Goal: Register for event/course

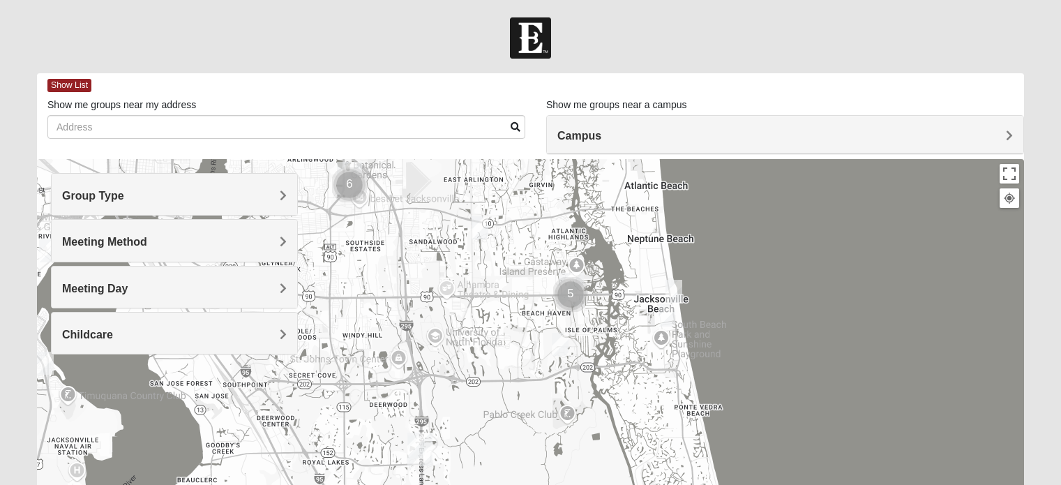
scroll to position [140, 0]
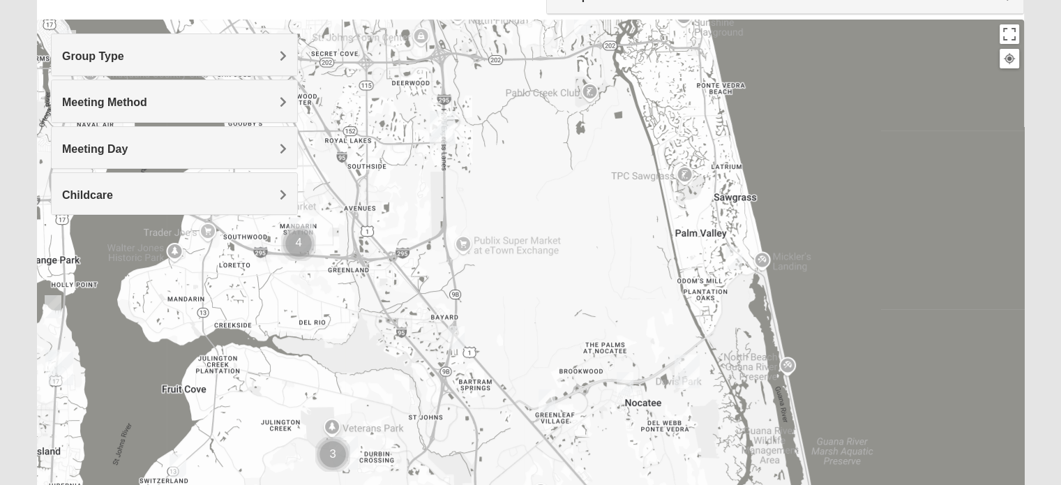
drag, startPoint x: 547, startPoint y: 248, endPoint x: 557, endPoint y: 183, distance: 65.0
click at [557, 183] on div at bounding box center [530, 299] width 987 height 558
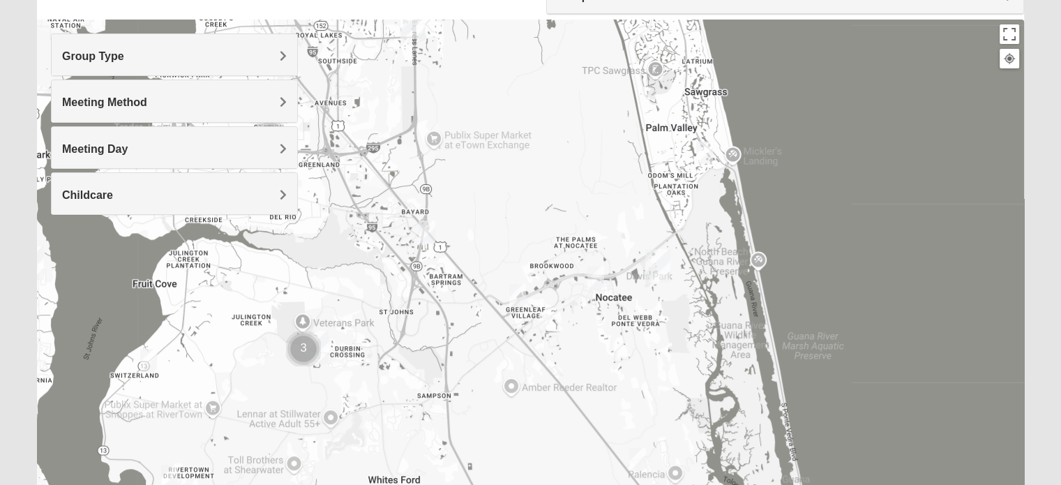
drag, startPoint x: 566, startPoint y: 299, endPoint x: 535, endPoint y: 220, distance: 84.6
click at [535, 220] on div at bounding box center [530, 299] width 987 height 558
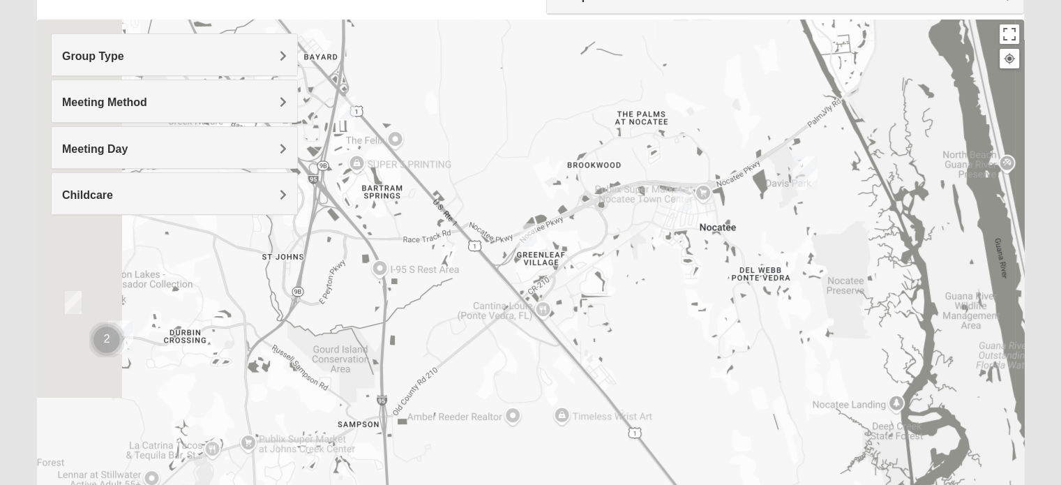
drag, startPoint x: 455, startPoint y: 380, endPoint x: 561, endPoint y: 333, distance: 116.8
click at [569, 330] on div at bounding box center [530, 299] width 987 height 558
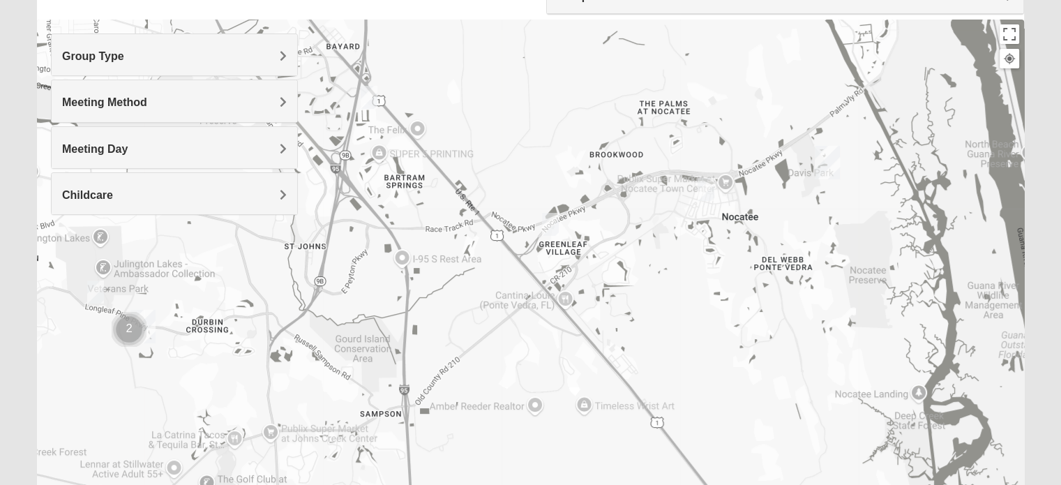
click at [123, 195] on h4 "Childcare" at bounding box center [174, 194] width 225 height 13
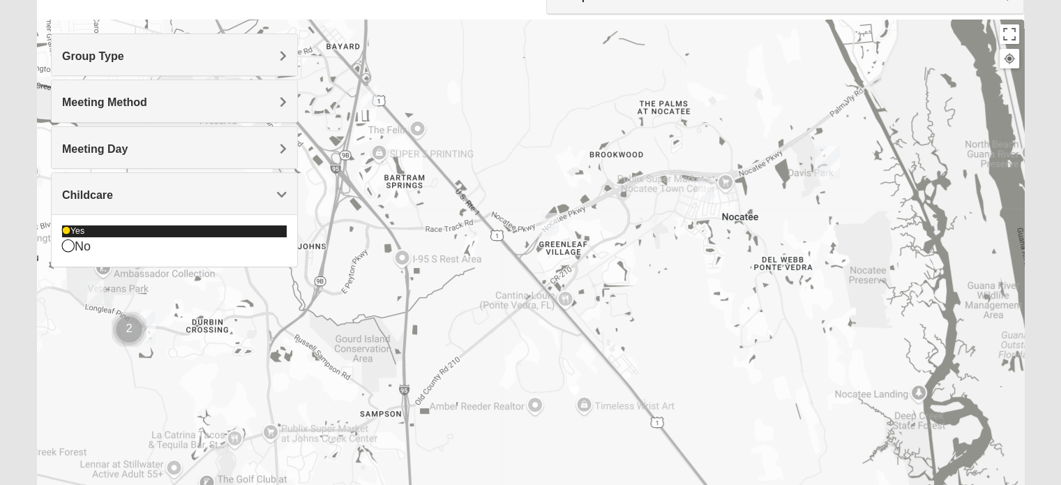
click at [70, 231] on icon at bounding box center [66, 231] width 8 height 8
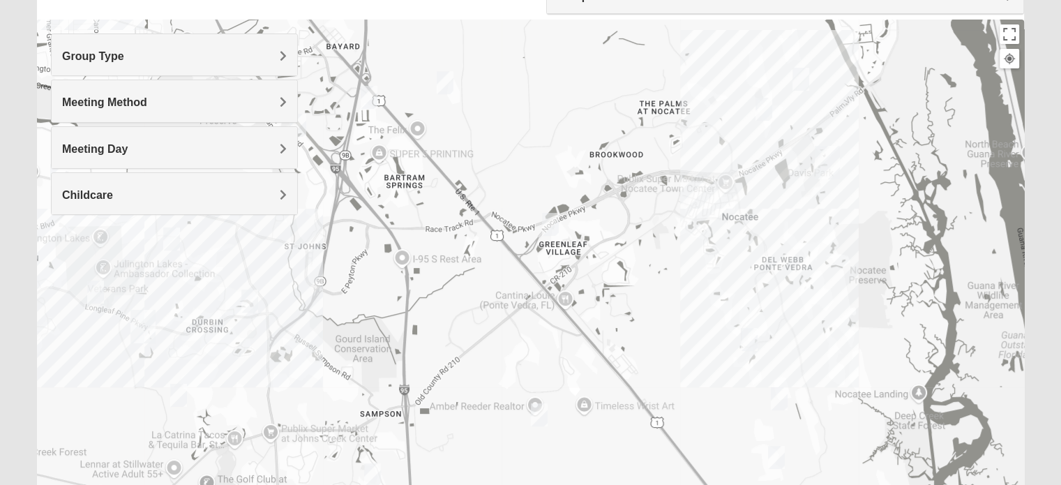
click at [541, 420] on img "Mixed Schueren 32095" at bounding box center [539, 414] width 17 height 23
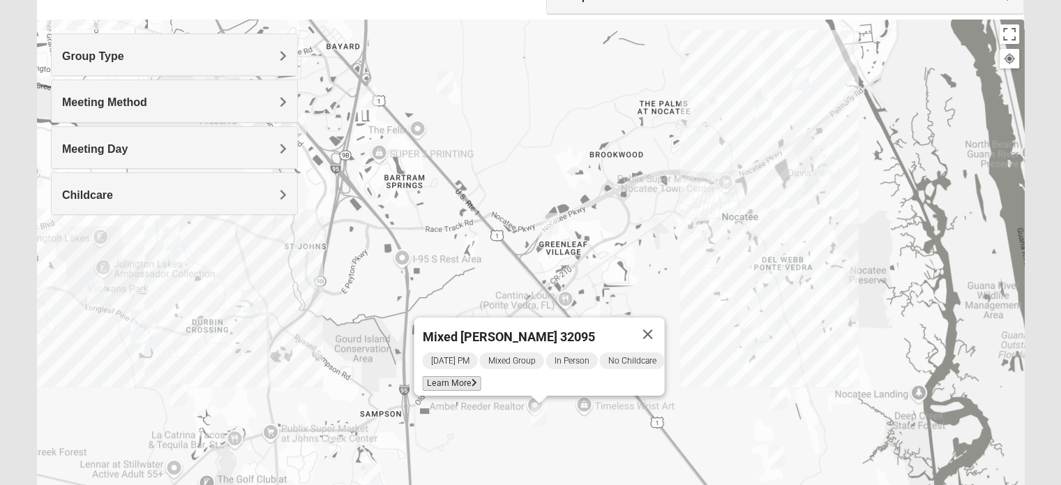
click at [448, 381] on span "Learn More" at bounding box center [451, 383] width 59 height 15
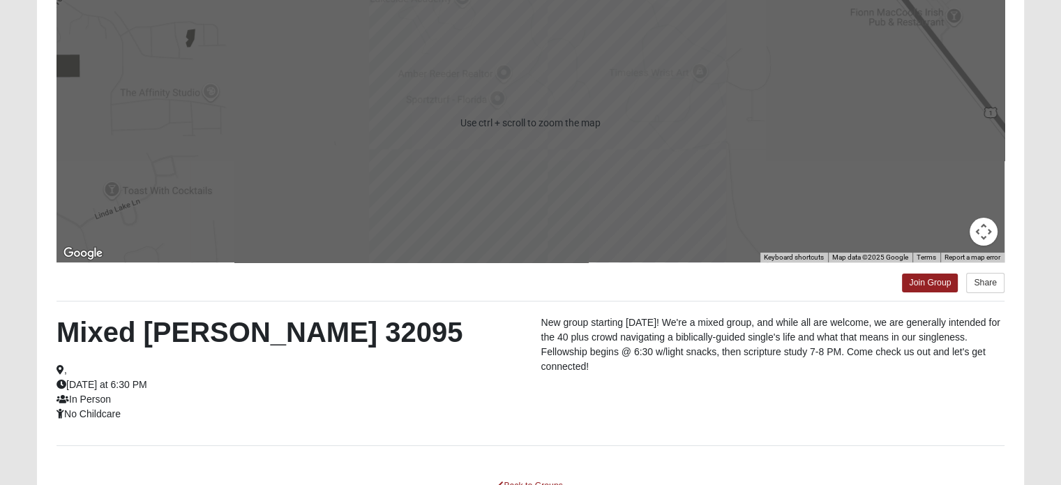
scroll to position [218, 0]
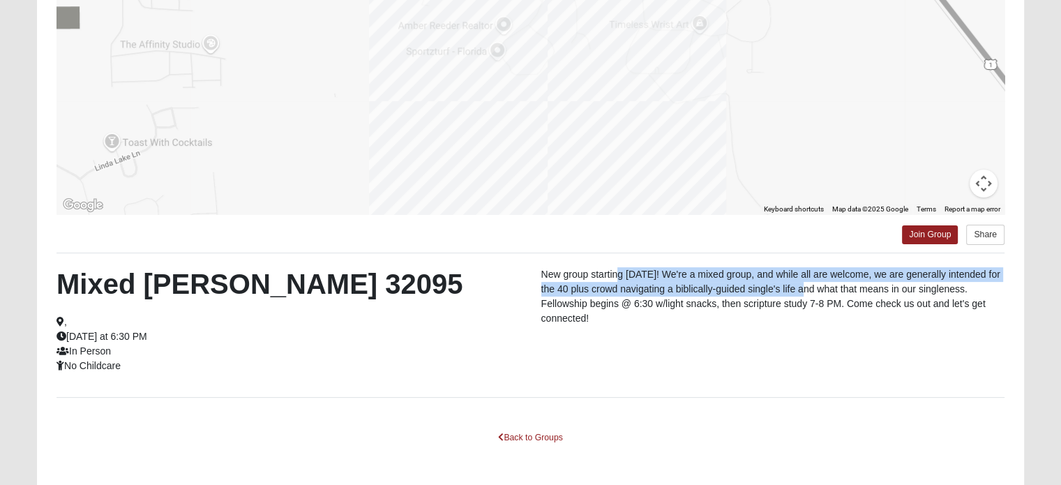
drag, startPoint x: 617, startPoint y: 271, endPoint x: 829, endPoint y: 285, distance: 212.5
click at [829, 285] on p "New group starting [DATE]! We're a mixed group, and while all are welcome, we a…" at bounding box center [772, 296] width 463 height 59
click at [804, 286] on p "New group starting [DATE]! We're a mixed group, and while all are welcome, we a…" at bounding box center [772, 296] width 463 height 59
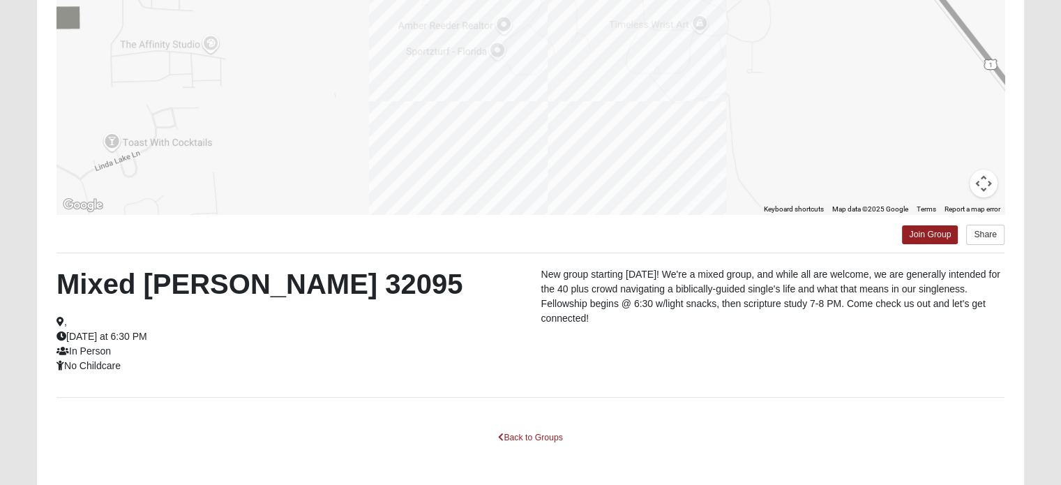
scroll to position [269, 0]
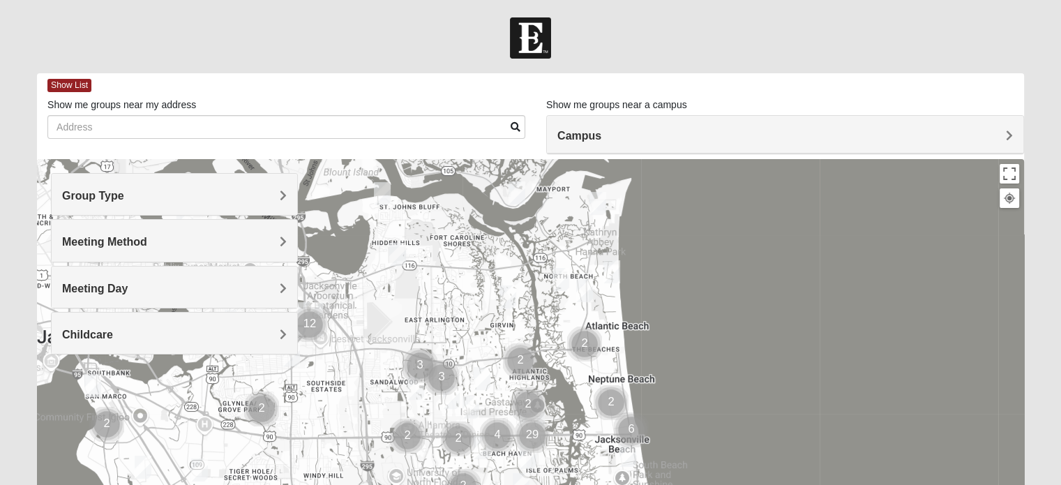
click at [145, 335] on h4 "Childcare" at bounding box center [174, 334] width 225 height 13
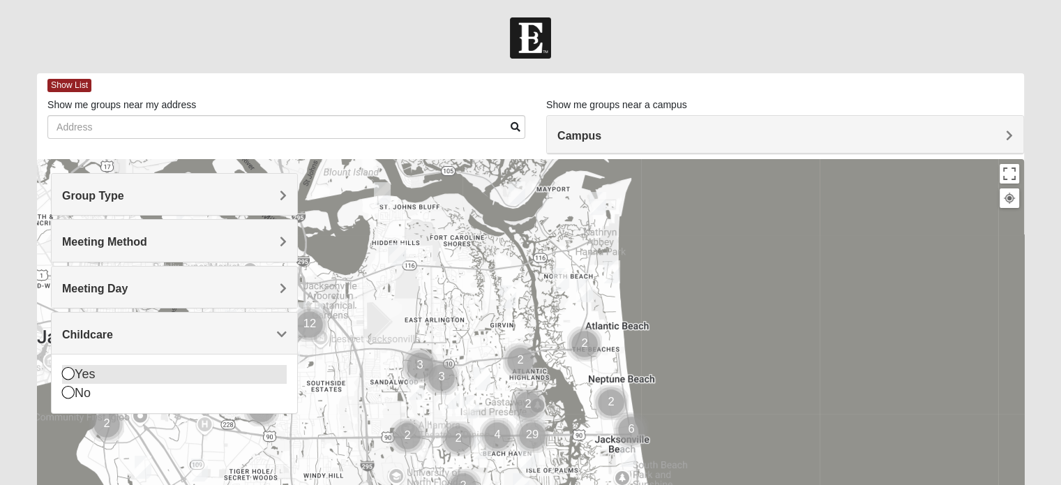
click at [69, 370] on icon at bounding box center [68, 373] width 13 height 13
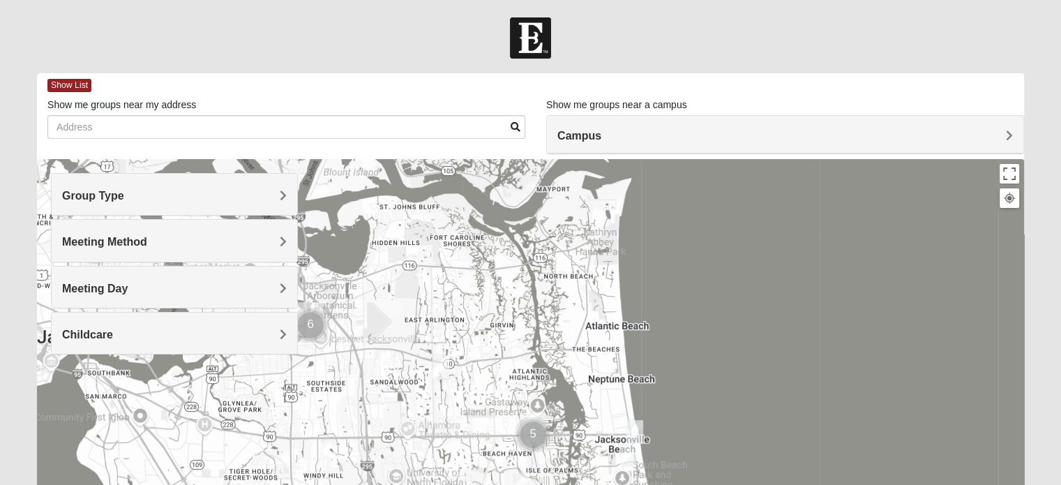
click at [144, 197] on h4 "Group Type" at bounding box center [174, 195] width 225 height 13
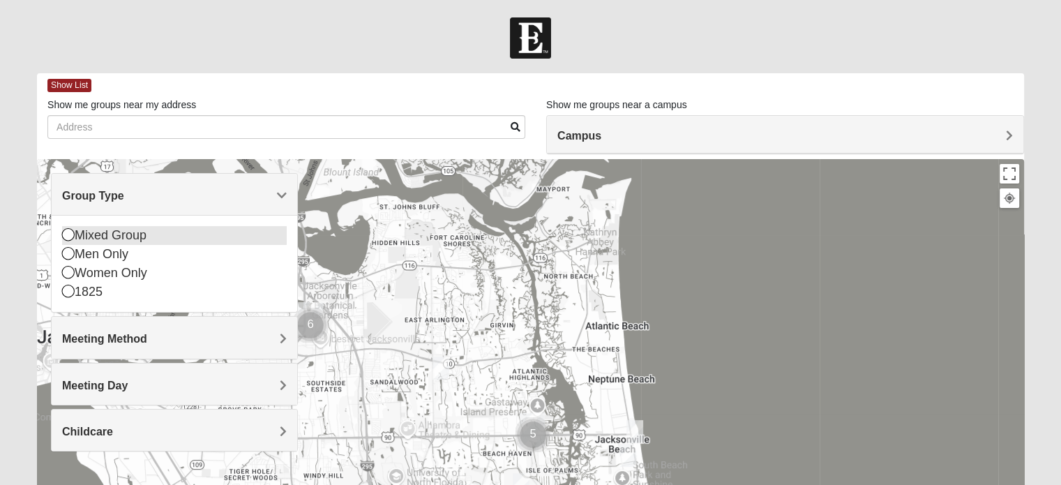
click at [131, 239] on div "Mixed Group" at bounding box center [174, 235] width 225 height 19
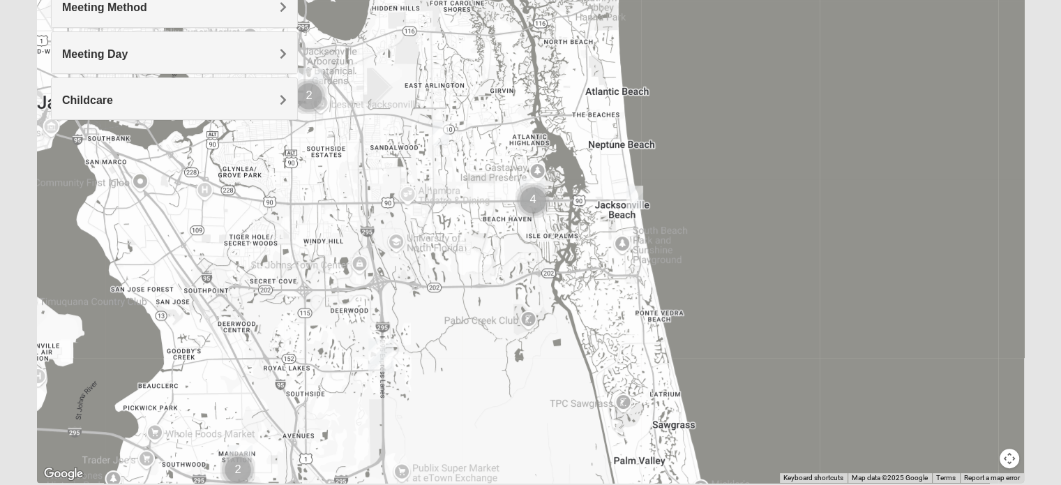
scroll to position [262, 0]
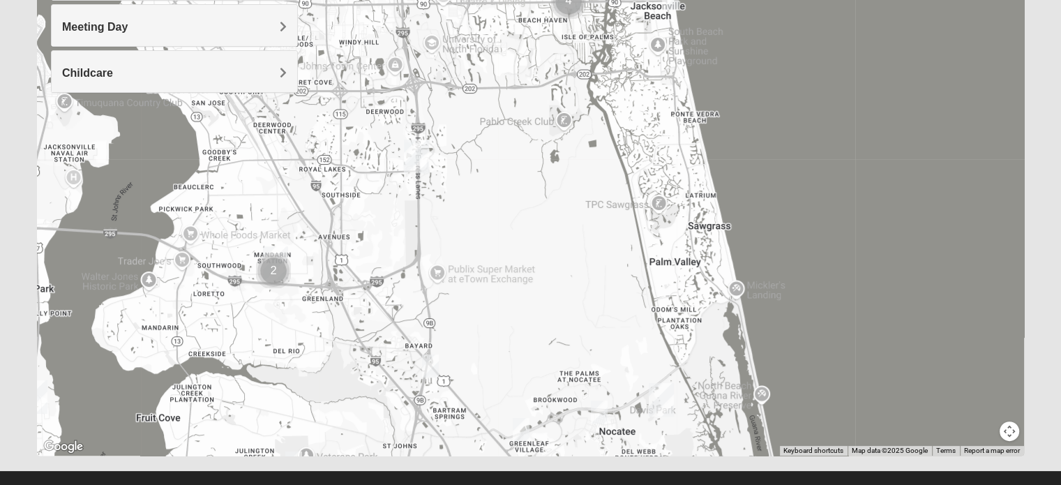
drag, startPoint x: 655, startPoint y: 337, endPoint x: 672, endPoint y: 211, distance: 126.7
click at [672, 211] on div at bounding box center [530, 176] width 987 height 558
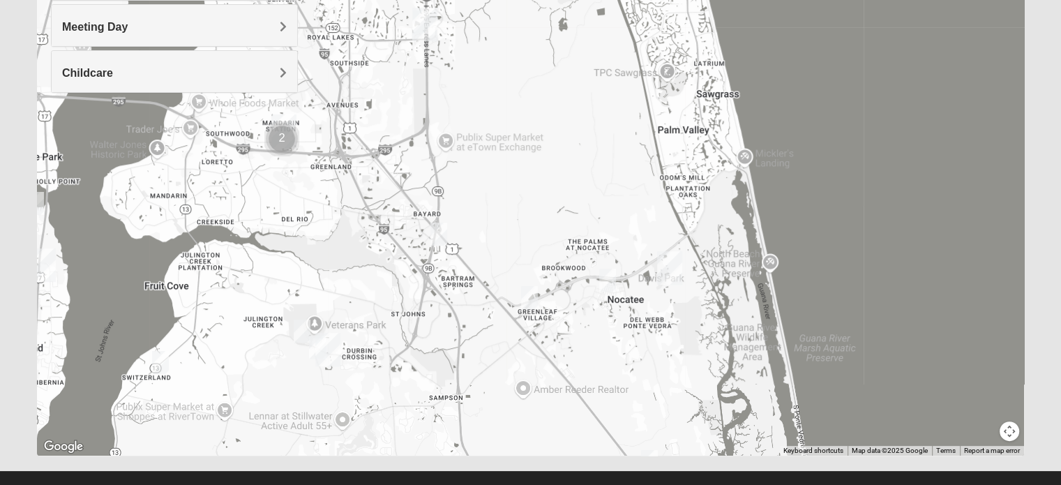
drag, startPoint x: 610, startPoint y: 306, endPoint x: 619, endPoint y: 195, distance: 110.5
click at [619, 195] on div at bounding box center [530, 176] width 987 height 558
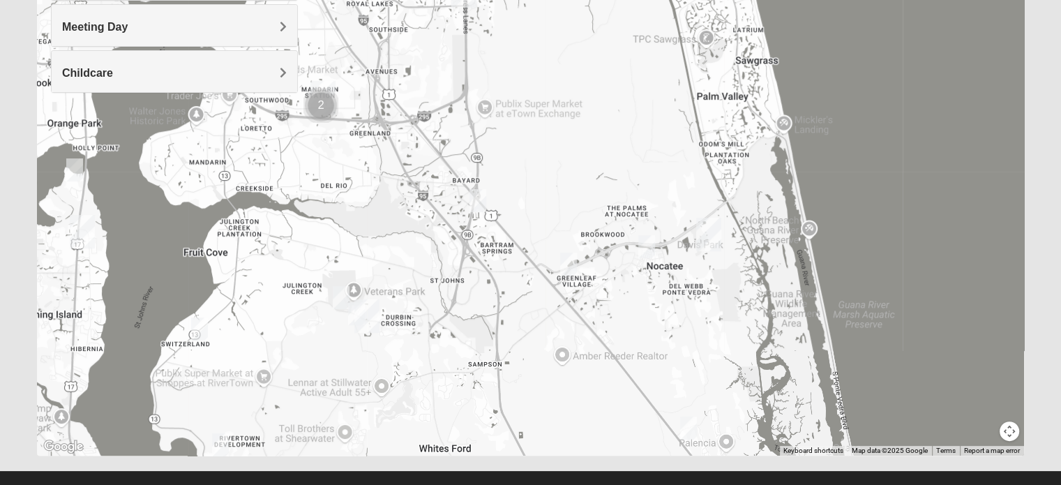
drag, startPoint x: 695, startPoint y: 387, endPoint x: 737, endPoint y: 355, distance: 52.7
click at [737, 355] on div at bounding box center [530, 176] width 987 height 558
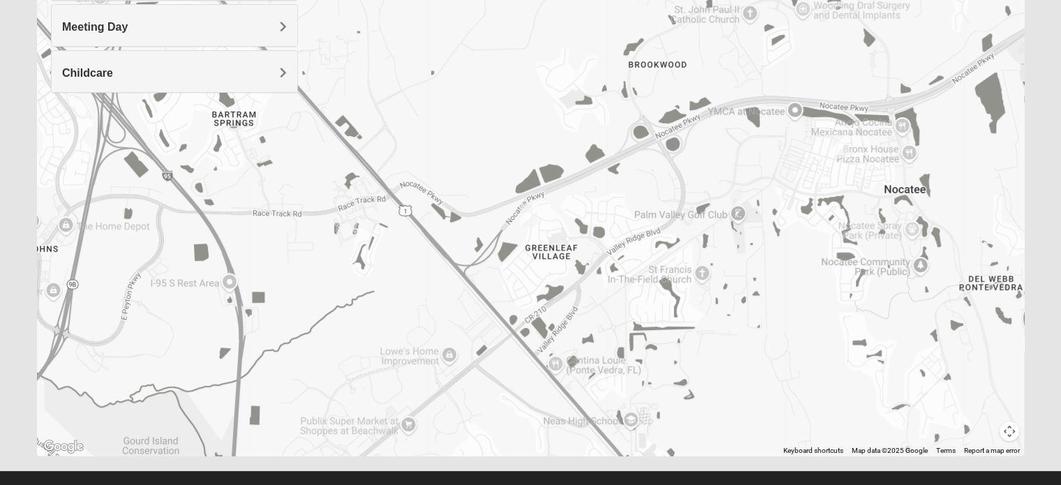
click at [525, 220] on img "Mixed Buckley 32081" at bounding box center [528, 215] width 17 height 23
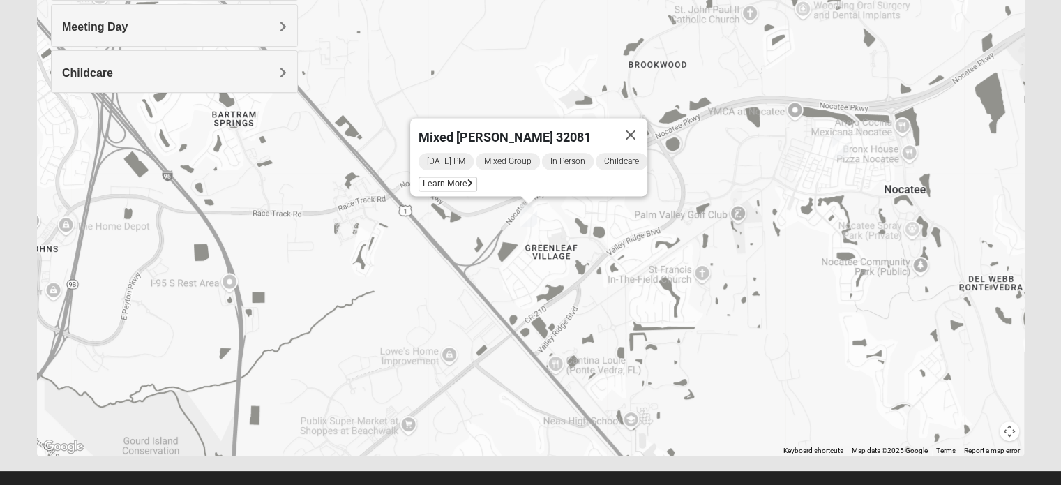
click at [843, 152] on img "Mixed Olsen 32081" at bounding box center [840, 146] width 17 height 23
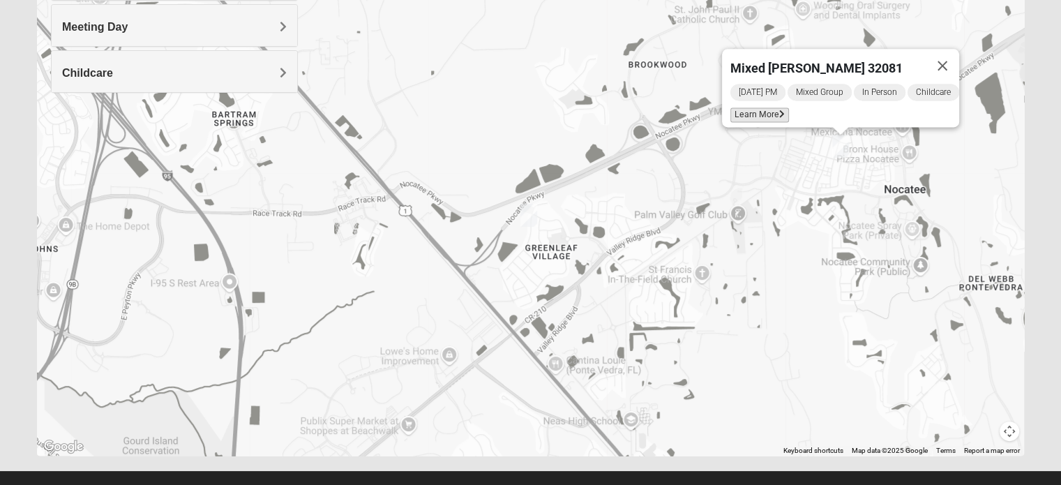
click at [766, 107] on span "Learn More" at bounding box center [759, 114] width 59 height 15
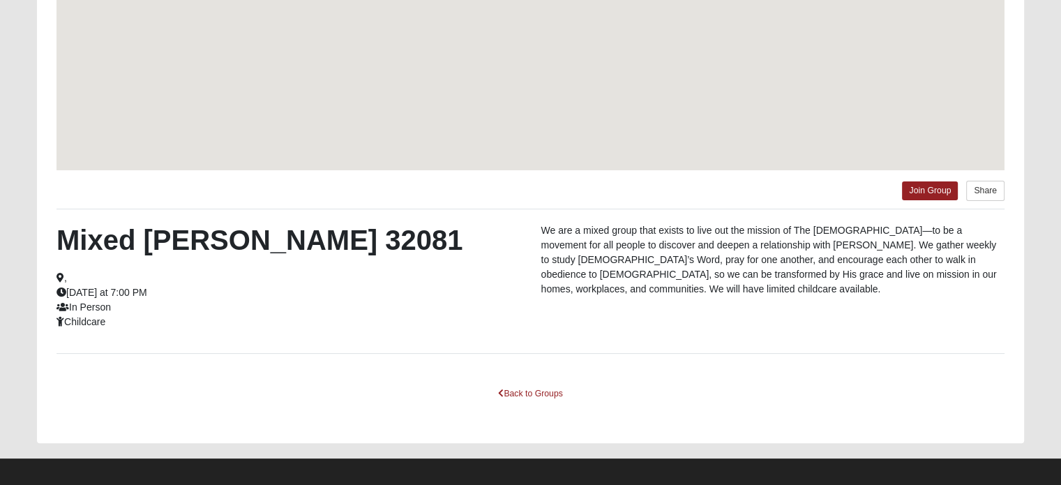
scroll to position [200, 0]
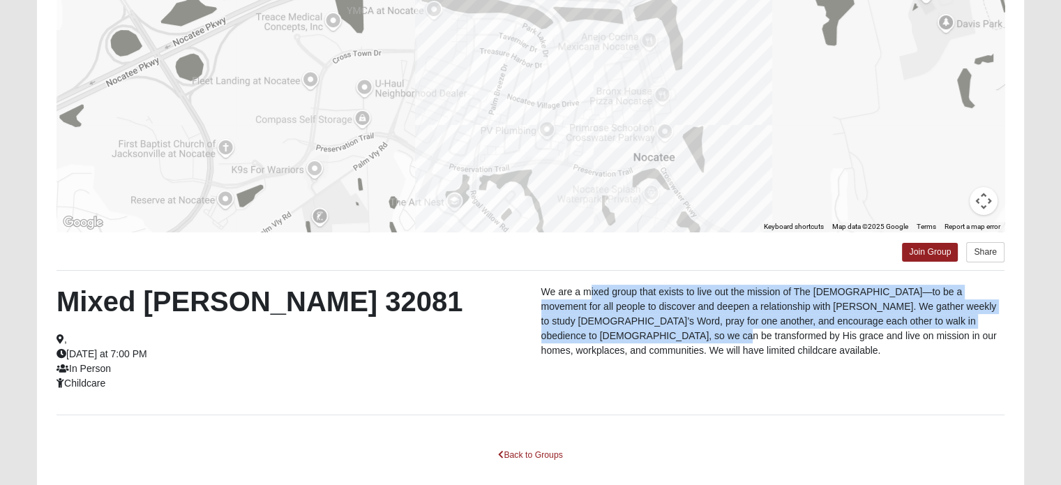
drag, startPoint x: 588, startPoint y: 295, endPoint x: 591, endPoint y: 331, distance: 35.7
click at [591, 331] on p "We are a mixed group that exists to live out the mission of The [DEMOGRAPHIC_DA…" at bounding box center [772, 321] width 463 height 73
click at [591, 332] on p "We are a mixed group that exists to live out the mission of The [DEMOGRAPHIC_DA…" at bounding box center [772, 321] width 463 height 73
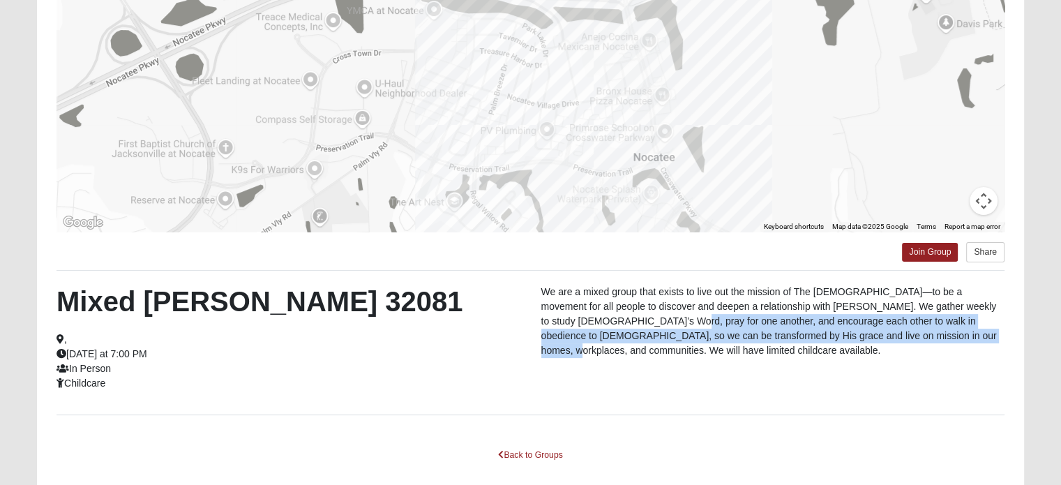
drag, startPoint x: 591, startPoint y: 322, endPoint x: 878, endPoint y: 334, distance: 287.6
click at [878, 334] on p "We are a mixed group that exists to live out the mission of The [DEMOGRAPHIC_DA…" at bounding box center [772, 321] width 463 height 73
click at [698, 336] on p "We are a mixed group that exists to live out the mission of The [DEMOGRAPHIC_DA…" at bounding box center [772, 321] width 463 height 73
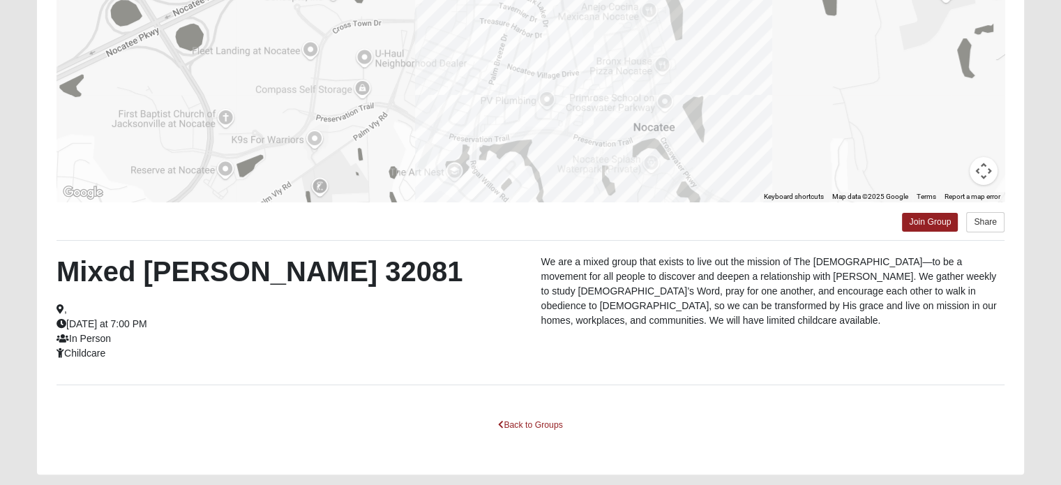
scroll to position [199, 0]
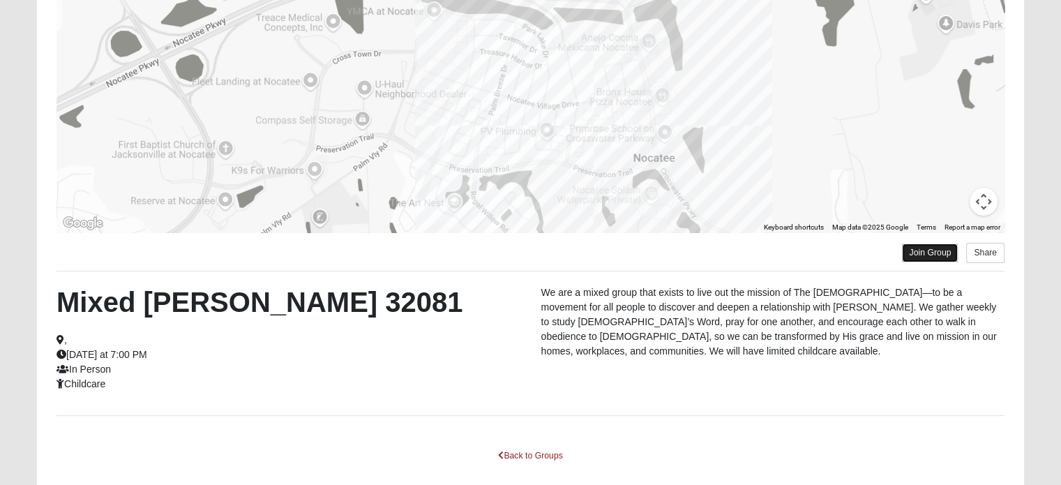
click at [937, 259] on link "Join Group" at bounding box center [930, 252] width 56 height 19
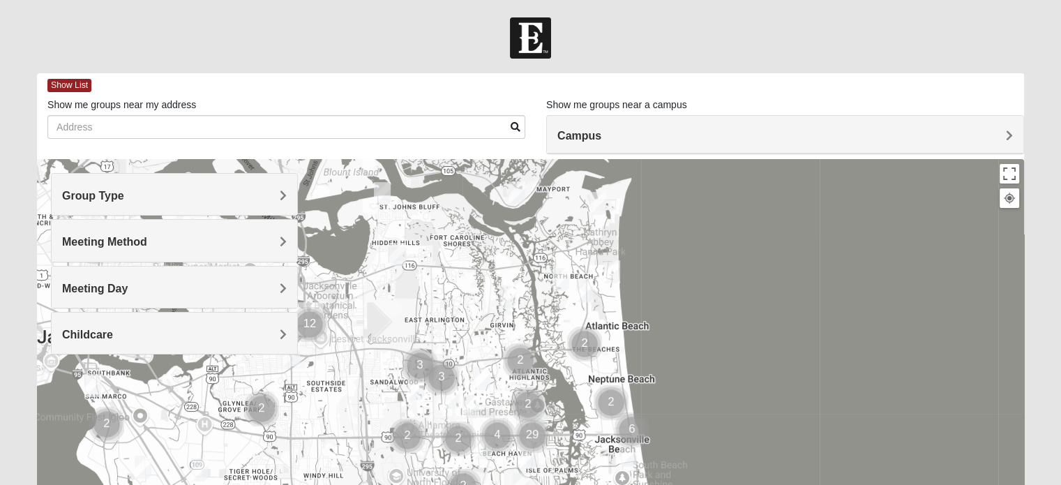
click at [156, 198] on h4 "Group Type" at bounding box center [174, 195] width 225 height 13
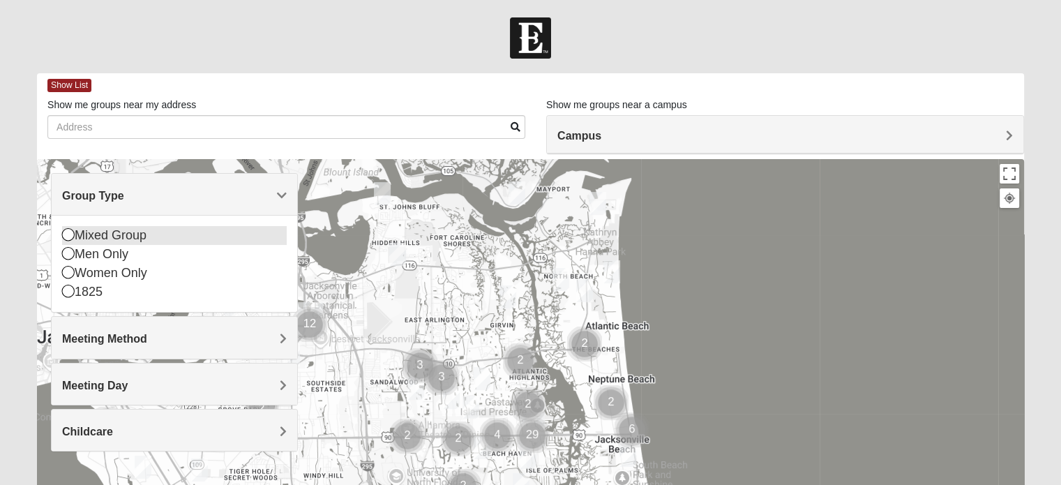
click at [107, 232] on div "Mixed Group" at bounding box center [174, 235] width 225 height 19
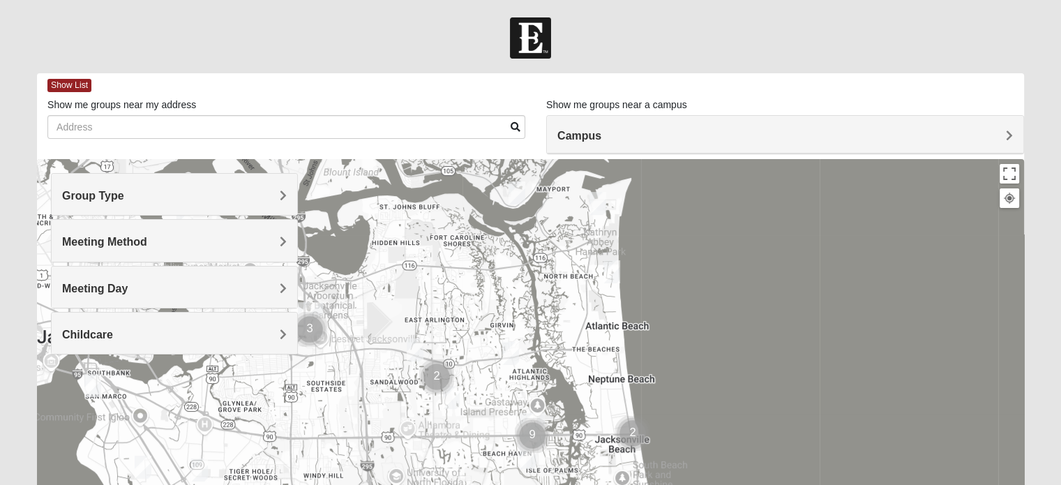
click at [96, 242] on span "Meeting Method" at bounding box center [104, 242] width 85 height 12
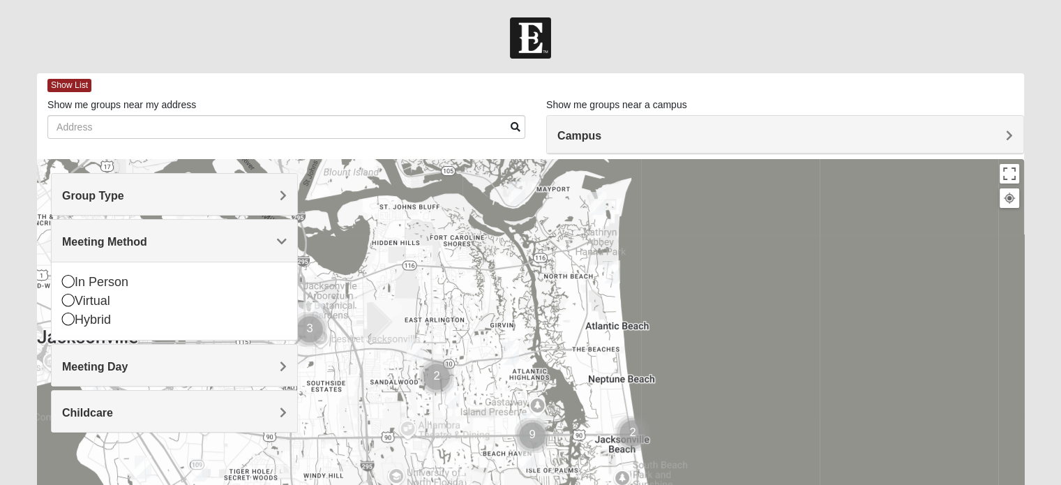
click at [96, 242] on span "Meeting Method" at bounding box center [104, 242] width 85 height 12
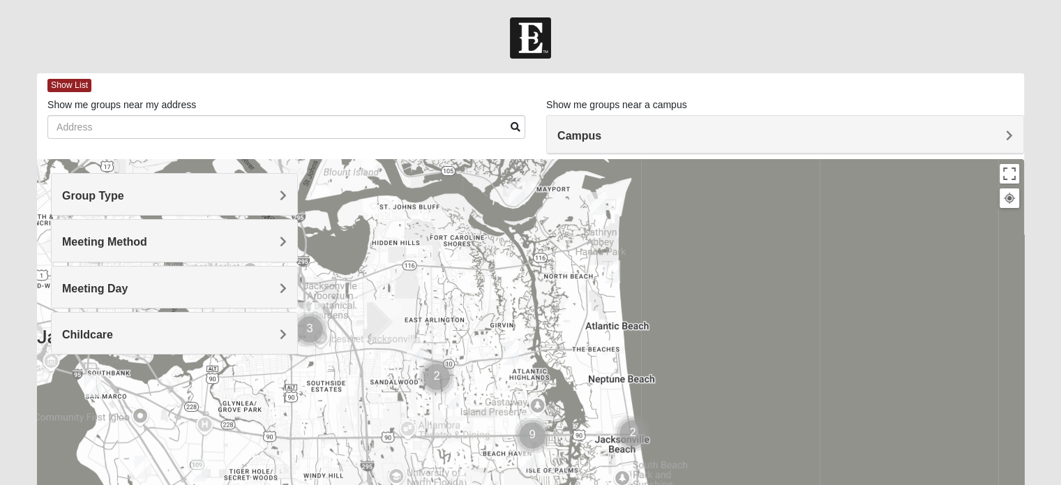
click at [103, 323] on div "Childcare" at bounding box center [175, 332] width 246 height 41
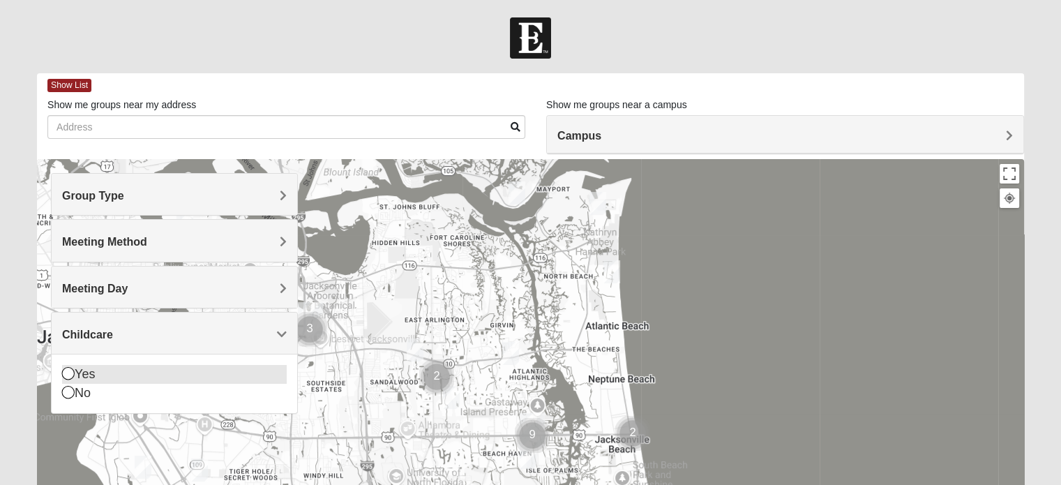
click at [85, 368] on div "Yes" at bounding box center [174, 374] width 225 height 19
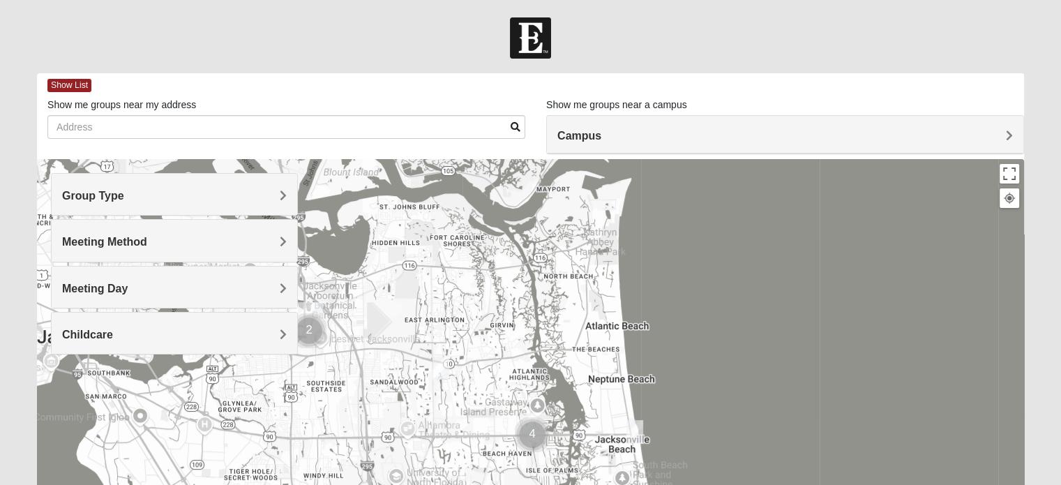
click at [93, 288] on span "Meeting Day" at bounding box center [95, 288] width 66 height 12
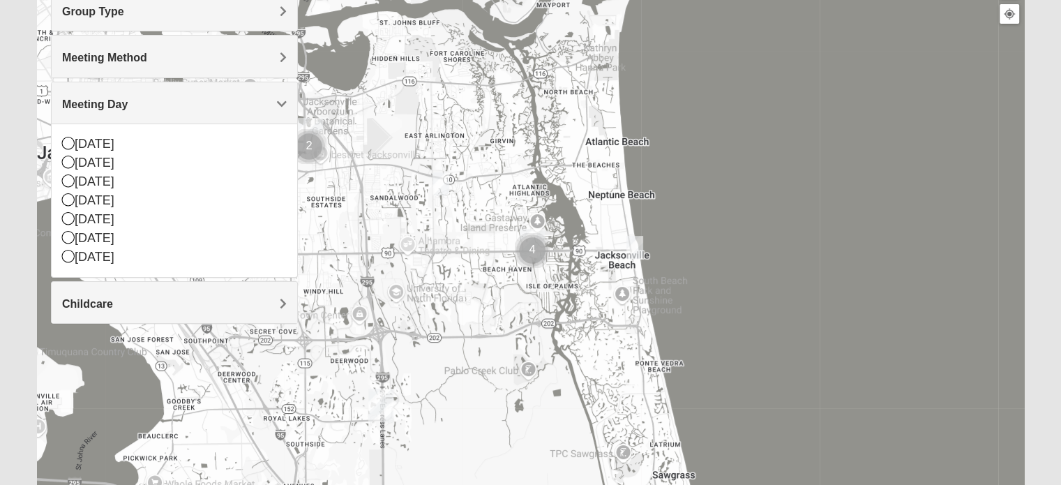
scroll to position [243, 0]
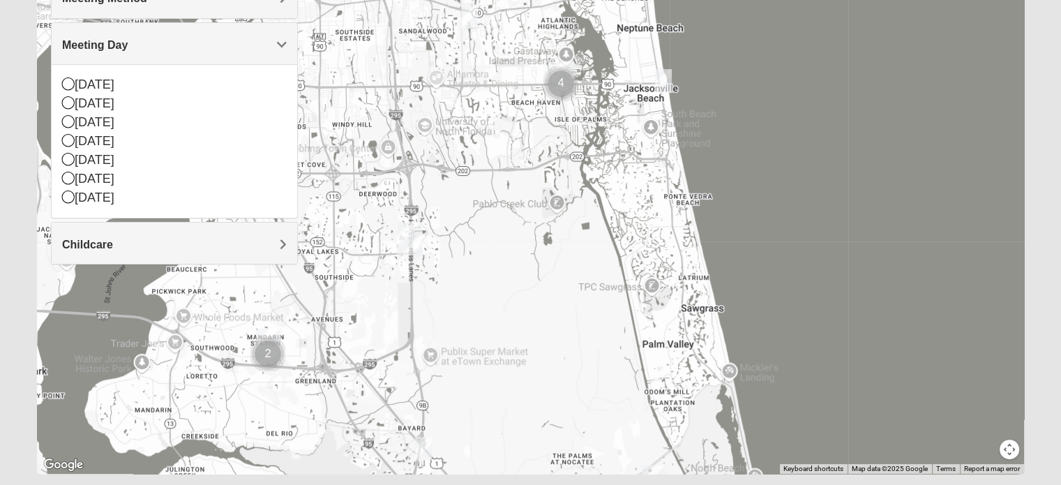
drag, startPoint x: 656, startPoint y: 352, endPoint x: 694, endPoint y: 196, distance: 160.2
click at [694, 196] on div at bounding box center [530, 195] width 987 height 558
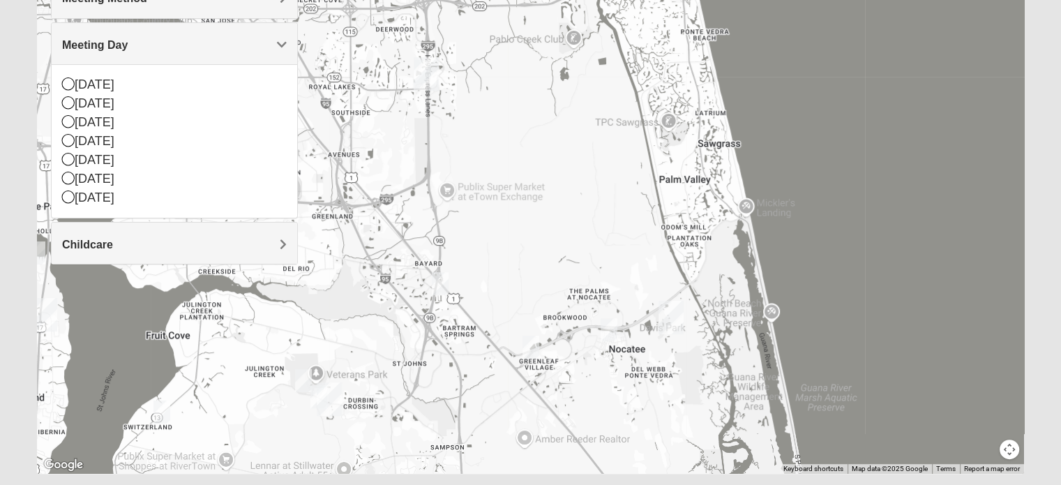
drag, startPoint x: 596, startPoint y: 334, endPoint x: 601, endPoint y: 199, distance: 135.4
click at [601, 199] on div at bounding box center [530, 195] width 987 height 558
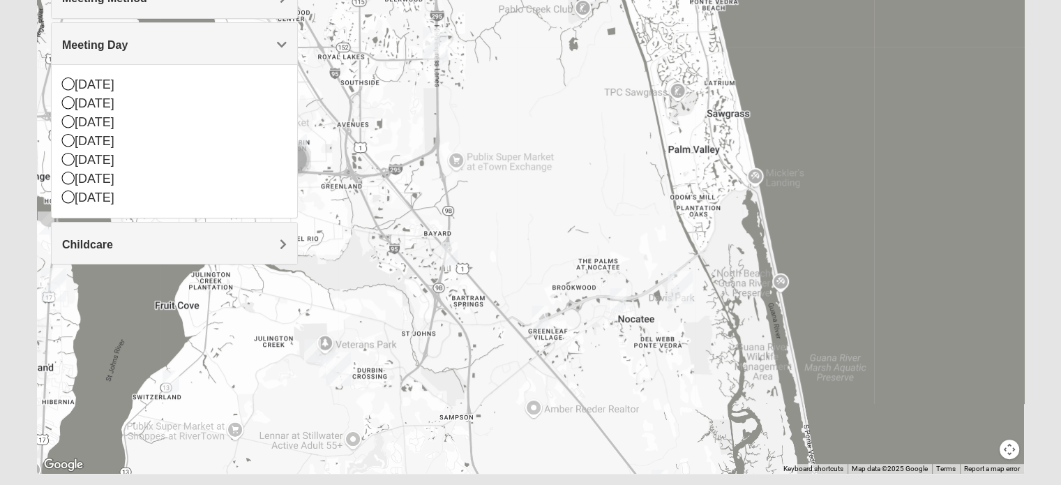
drag, startPoint x: 595, startPoint y: 340, endPoint x: 608, endPoint y: 298, distance: 43.7
click at [608, 298] on div at bounding box center [530, 195] width 987 height 558
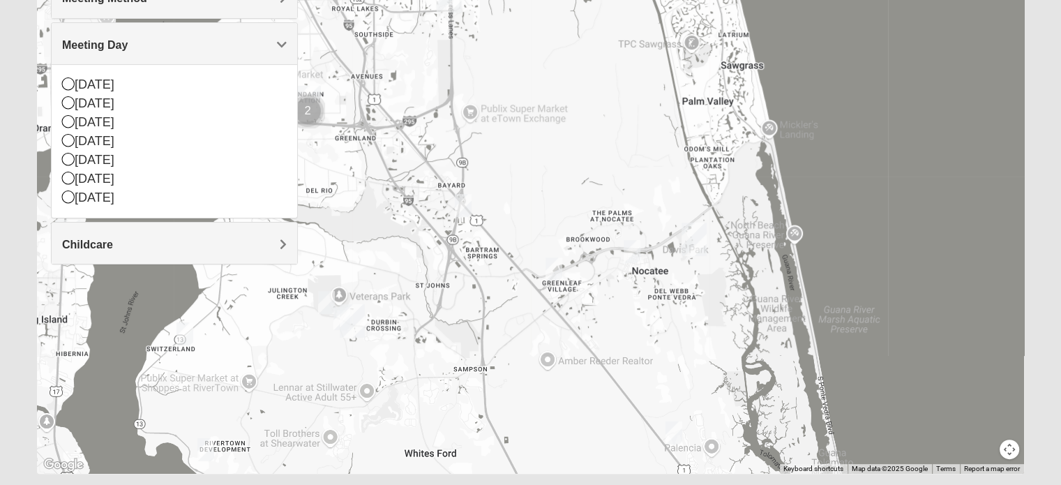
click at [561, 271] on img "Mixed Buckley 32081" at bounding box center [553, 268] width 17 height 23
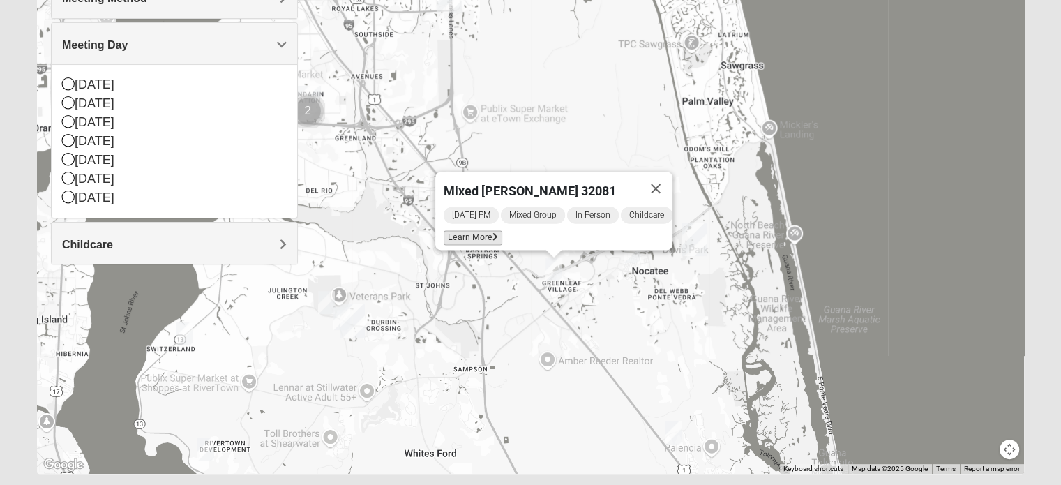
click at [481, 230] on span "Learn More" at bounding box center [473, 237] width 59 height 15
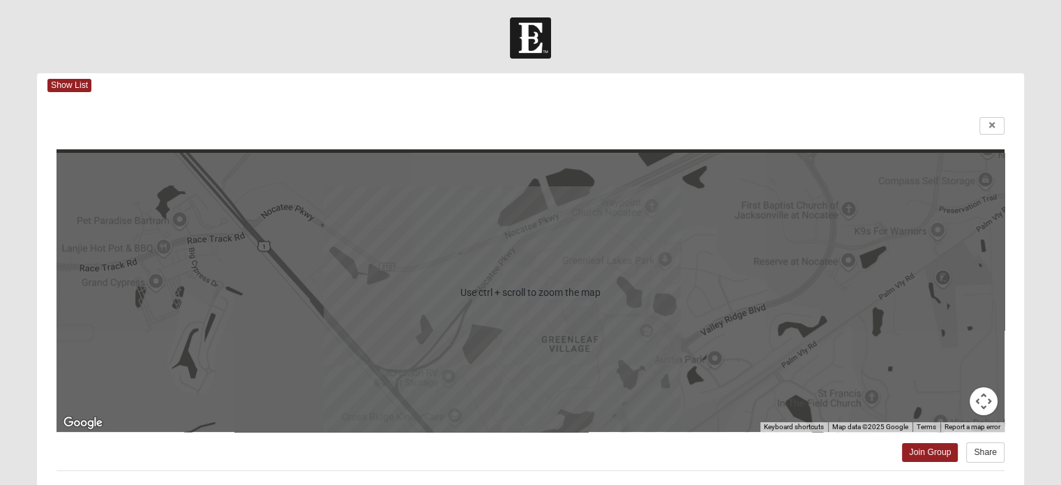
scroll to position [269, 0]
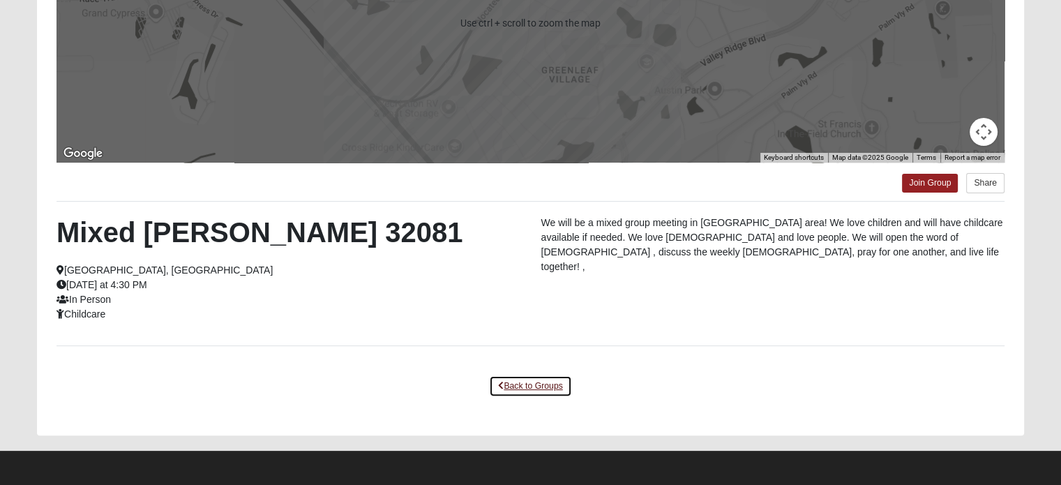
click at [544, 389] on link "Back to Groups" at bounding box center [530, 386] width 82 height 22
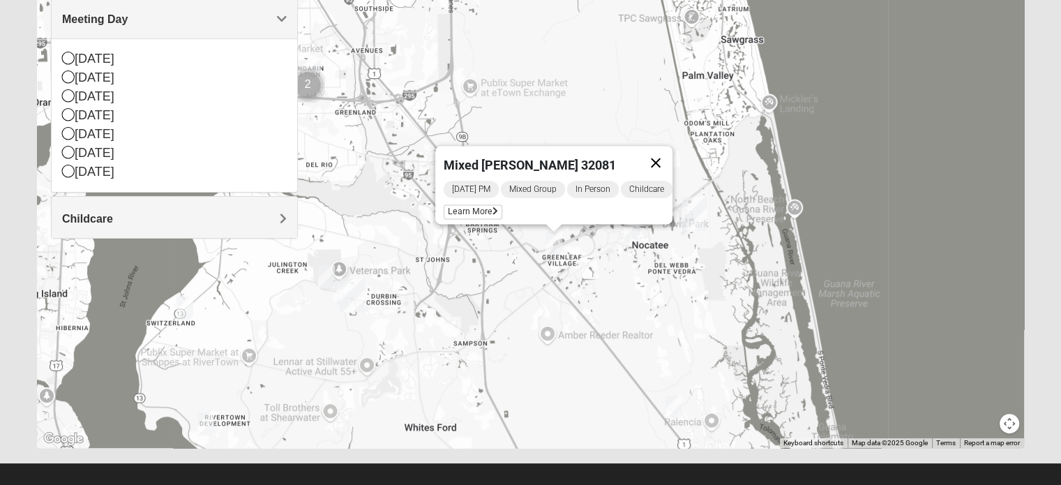
click at [662, 158] on button "Close" at bounding box center [655, 162] width 33 height 33
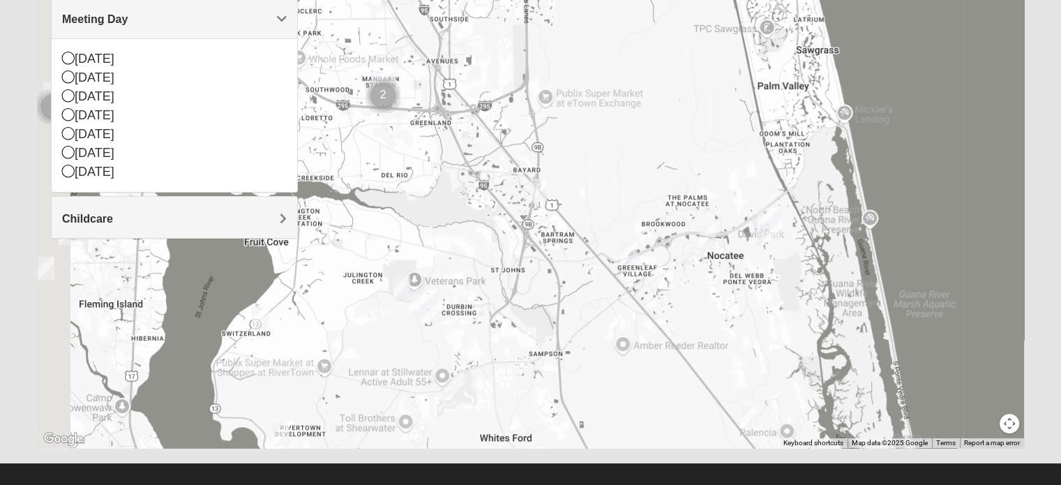
drag, startPoint x: 569, startPoint y: 295, endPoint x: 594, endPoint y: 297, distance: 25.2
click at [594, 297] on div at bounding box center [530, 169] width 987 height 558
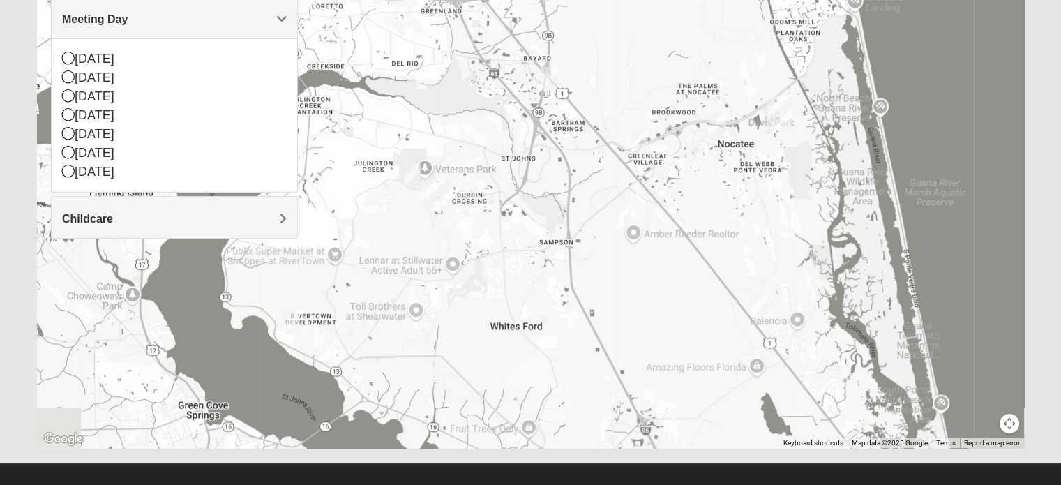
drag, startPoint x: 596, startPoint y: 288, endPoint x: 582, endPoint y: 175, distance: 113.8
click at [582, 175] on div at bounding box center [530, 169] width 987 height 558
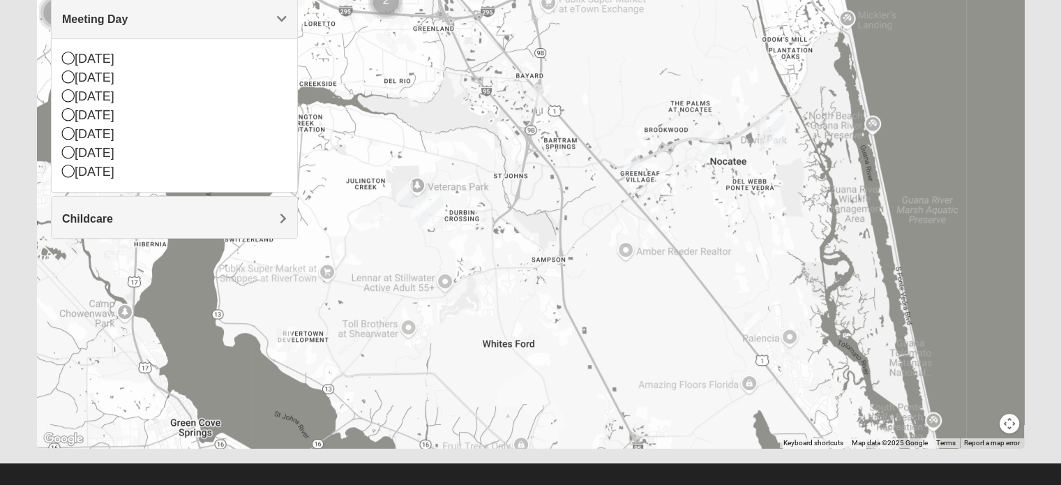
drag, startPoint x: 580, startPoint y: 231, endPoint x: 579, endPoint y: 253, distance: 22.3
click at [579, 253] on div at bounding box center [530, 169] width 987 height 558
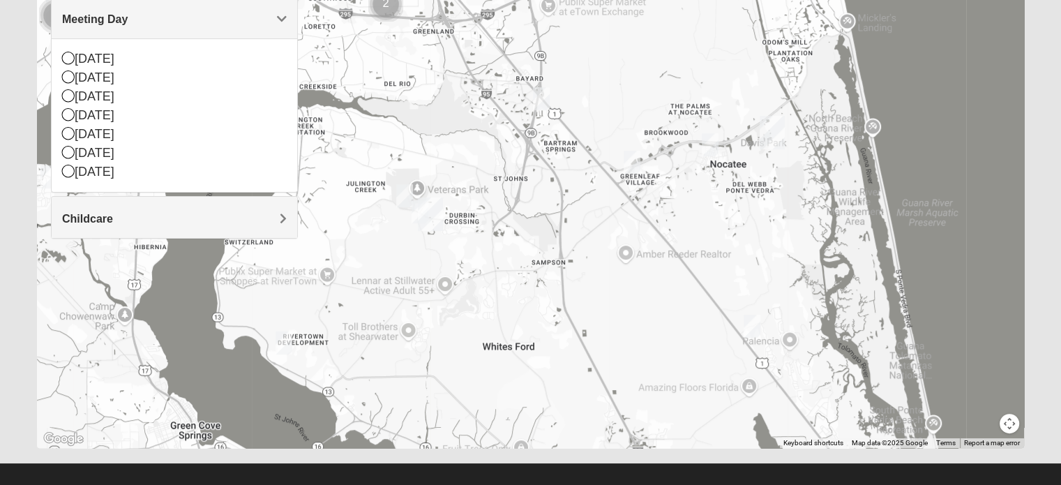
click at [281, 345] on img "Mixed Murphy 32259" at bounding box center [284, 342] width 17 height 23
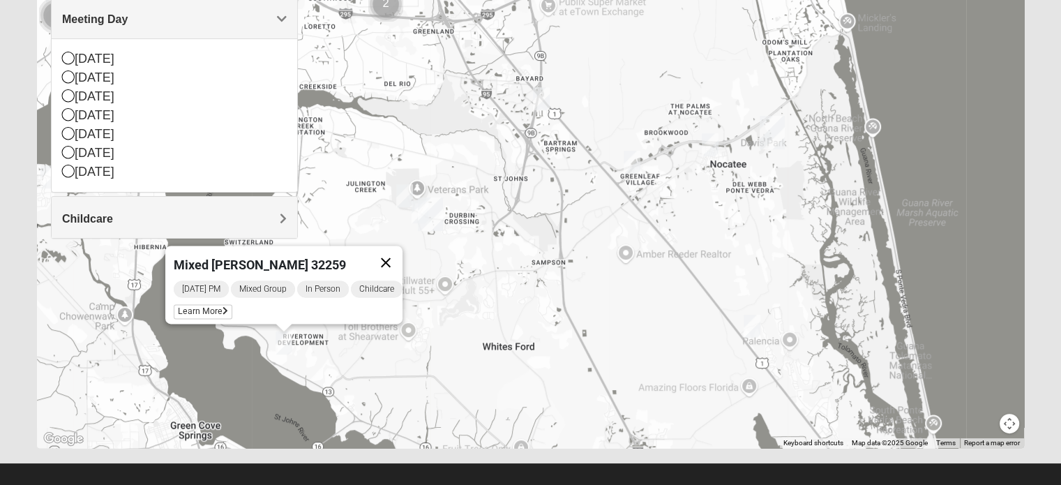
click at [396, 256] on button "Close" at bounding box center [385, 262] width 33 height 33
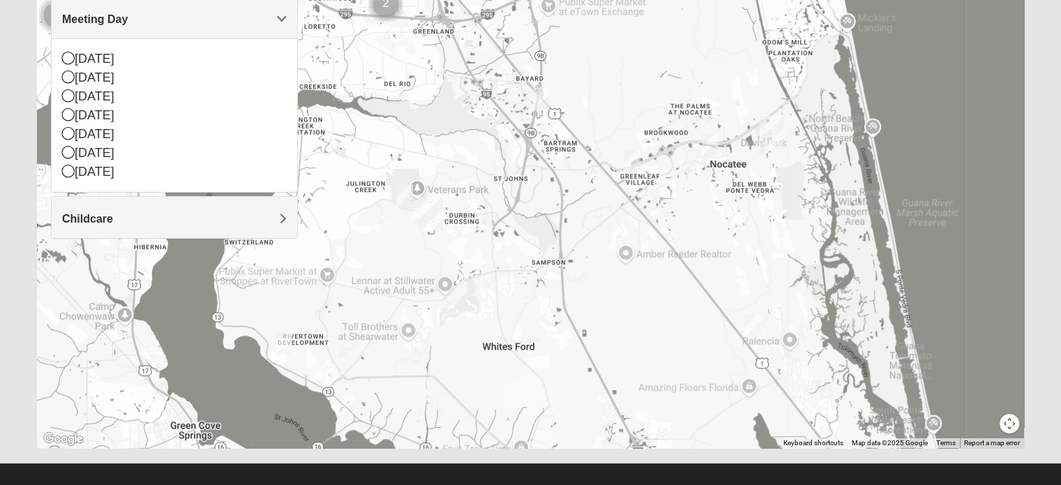
click at [748, 322] on img "Mixed Gerville-Reache 32095" at bounding box center [752, 326] width 17 height 23
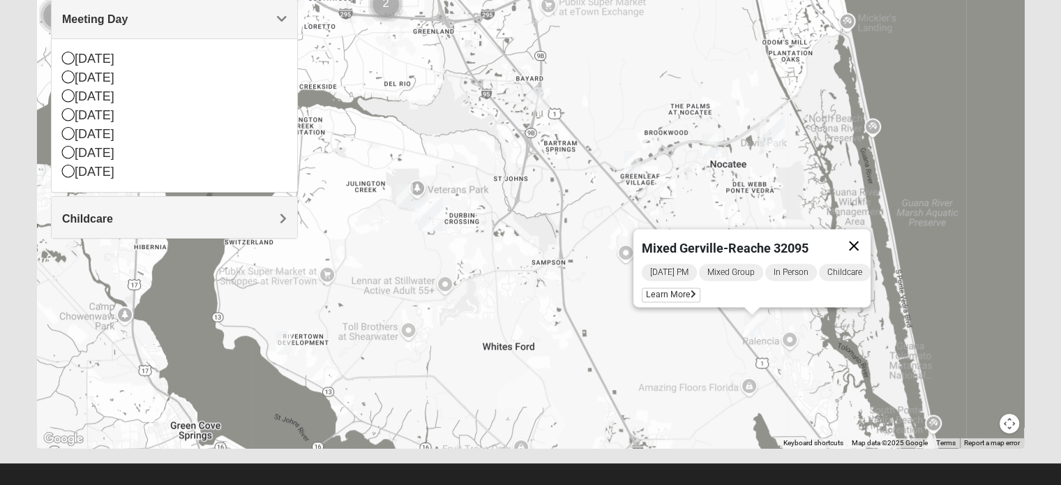
click at [865, 239] on button "Close" at bounding box center [853, 245] width 33 height 33
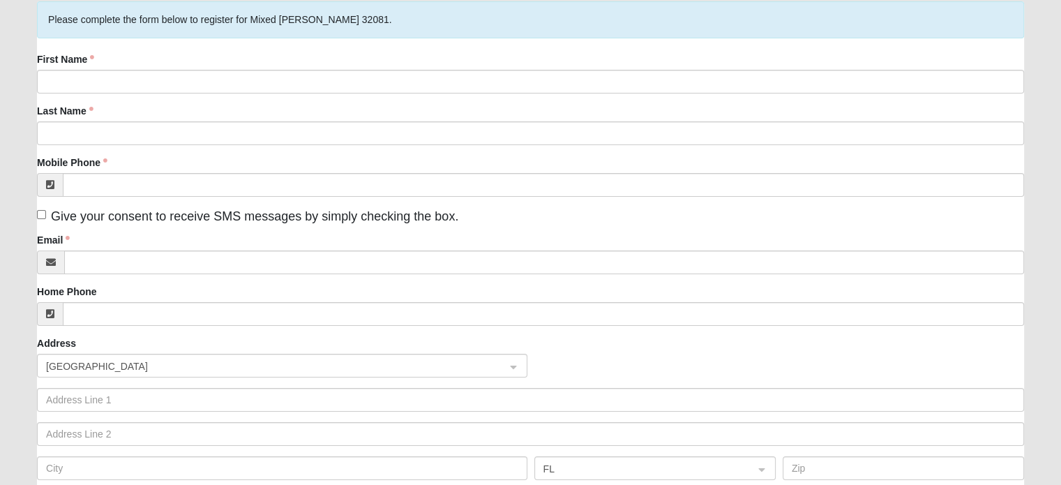
scroll to position [70, 0]
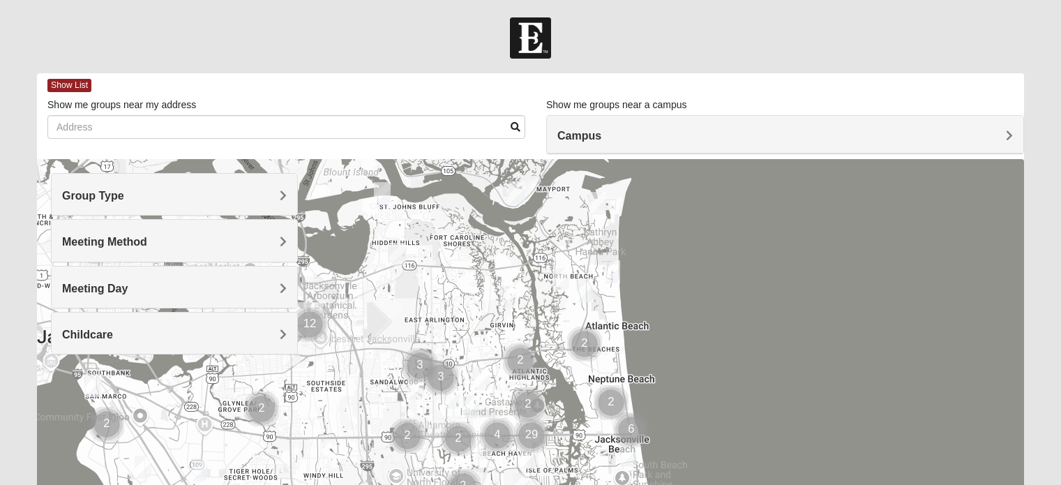
scroll to position [199, 0]
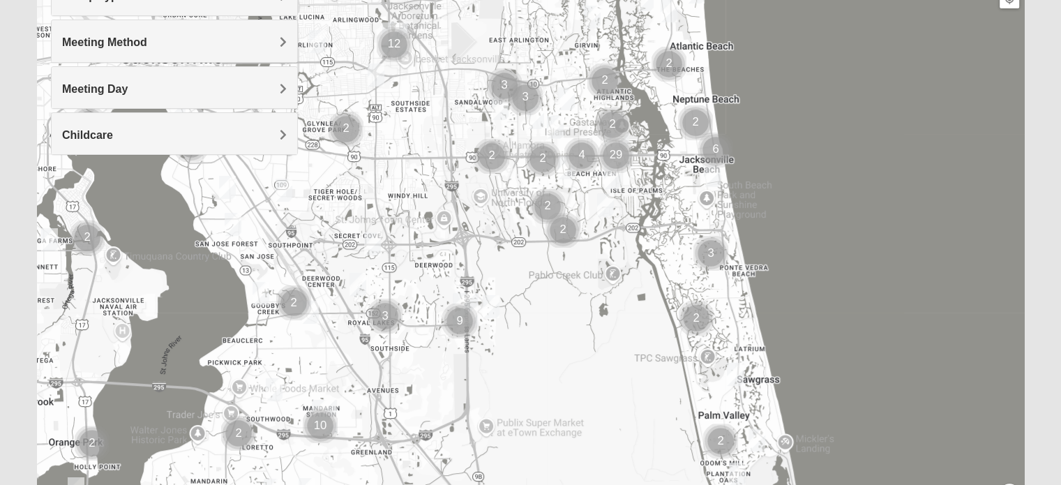
drag, startPoint x: 536, startPoint y: 370, endPoint x: 625, endPoint y: 285, distance: 122.8
click at [625, 285] on div at bounding box center [530, 239] width 987 height 558
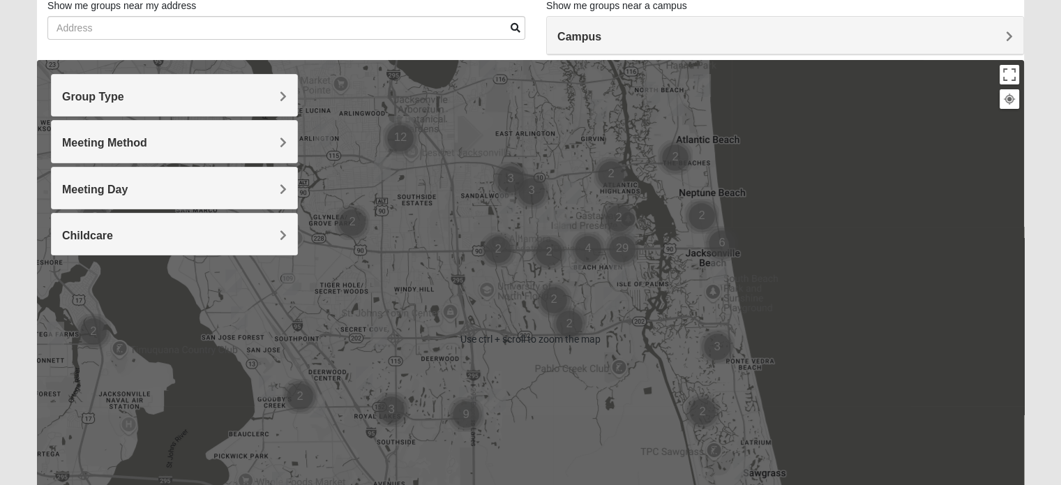
scroll to position [130, 0]
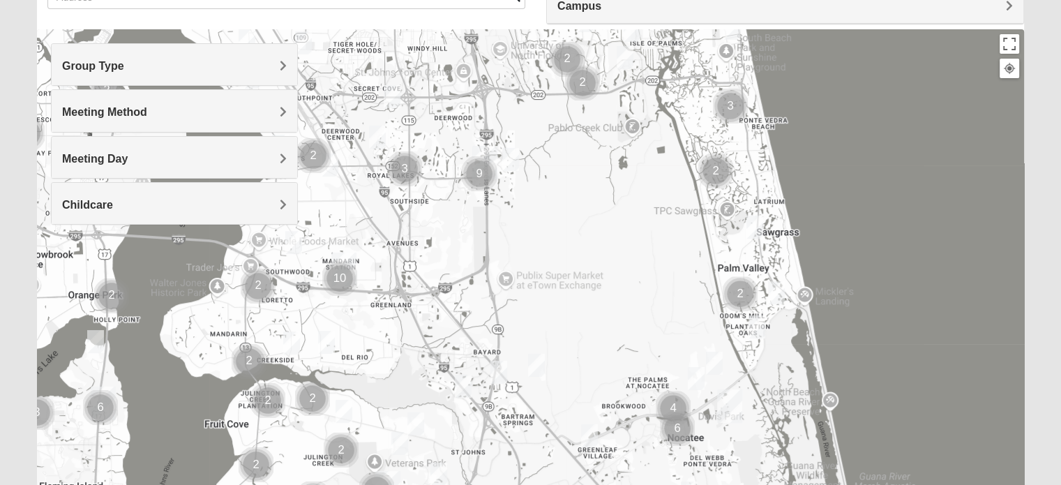
drag, startPoint x: 550, startPoint y: 337, endPoint x: 564, endPoint y: 127, distance: 210.4
click at [564, 127] on div at bounding box center [530, 308] width 987 height 558
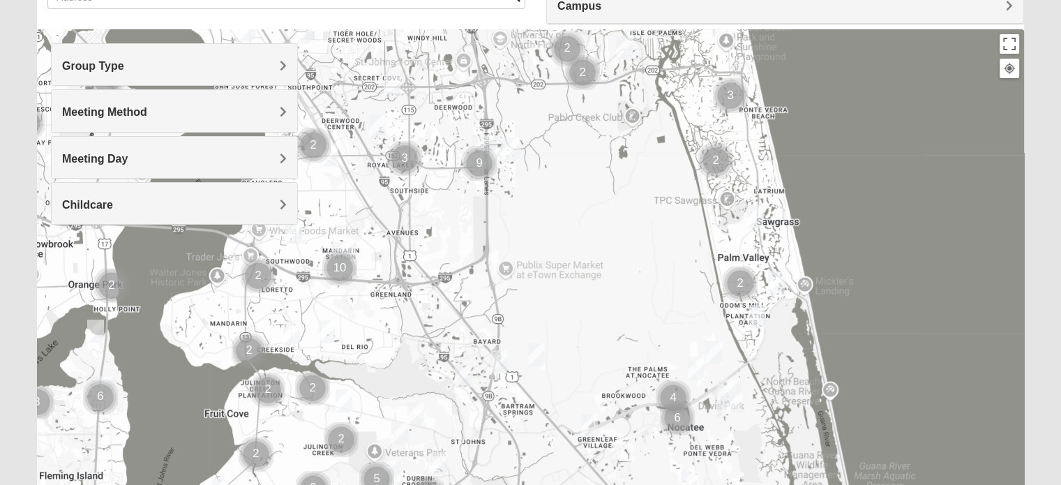
drag, startPoint x: 619, startPoint y: 263, endPoint x: 617, endPoint y: 256, distance: 7.3
click at [617, 256] on div at bounding box center [530, 308] width 987 height 558
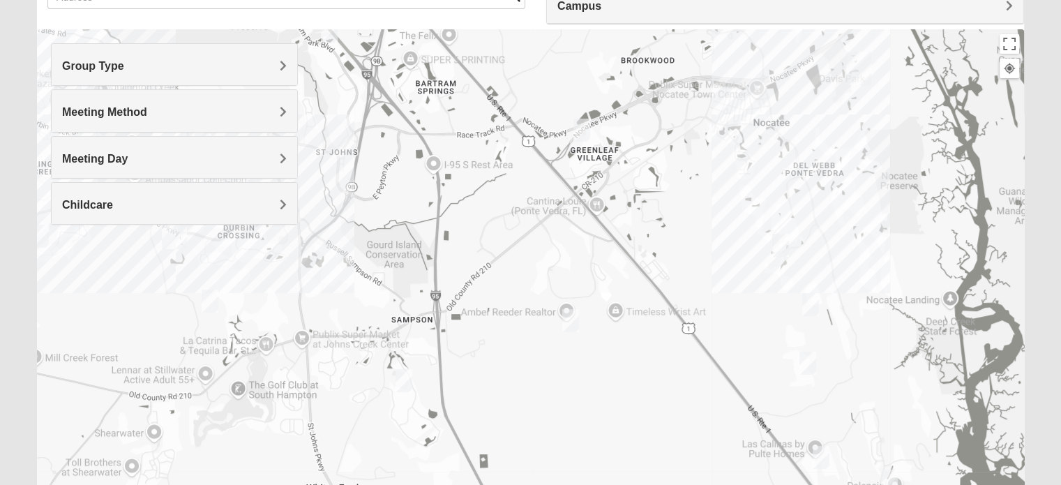
click at [573, 324] on img "Mixed Schueren 32095" at bounding box center [570, 320] width 17 height 23
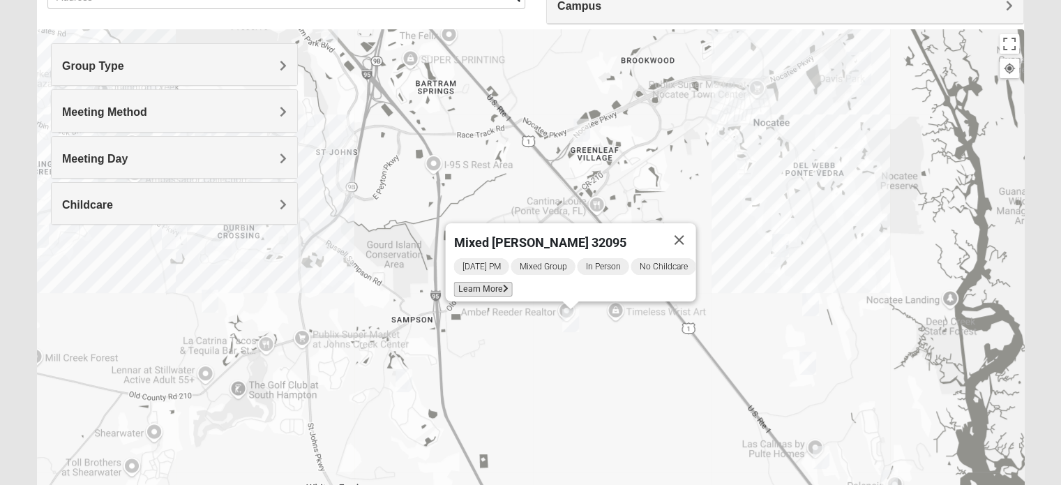
click at [455, 282] on span "Learn More" at bounding box center [482, 289] width 59 height 15
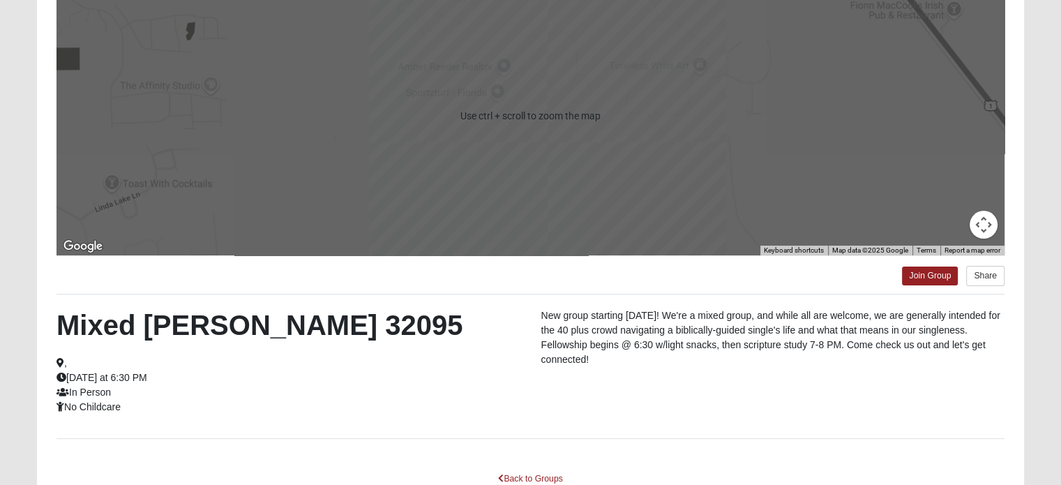
scroll to position [208, 0]
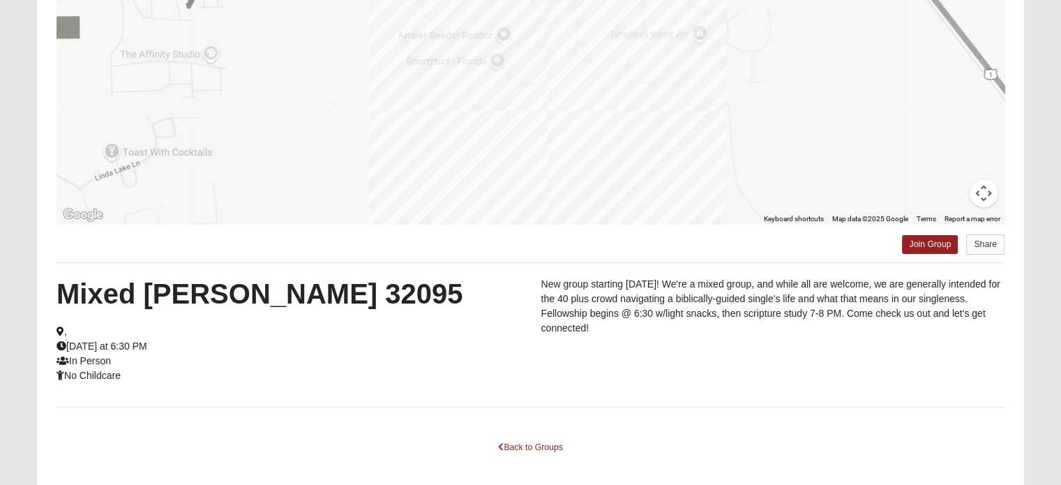
click at [195, 295] on h2 "Mixed [PERSON_NAME] 32095" at bounding box center [287, 293] width 463 height 33
click at [659, 354] on div "Mixed [PERSON_NAME] 32095 , [DATE] at 6:30 PM In Person No Childcare New group …" at bounding box center [530, 335] width 969 height 116
